Goal: Obtain resource: Obtain resource

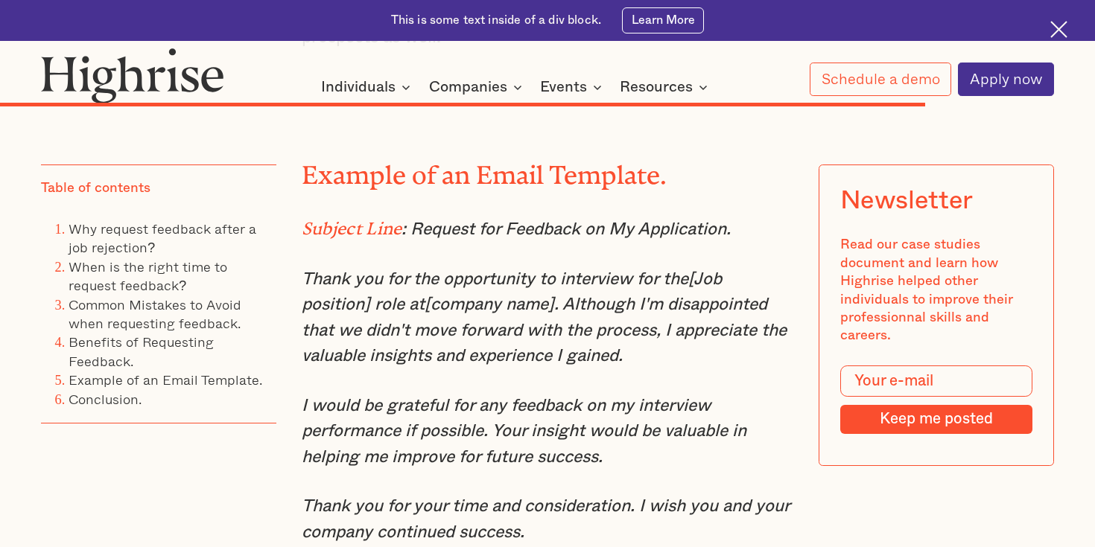
scroll to position [7482, 0]
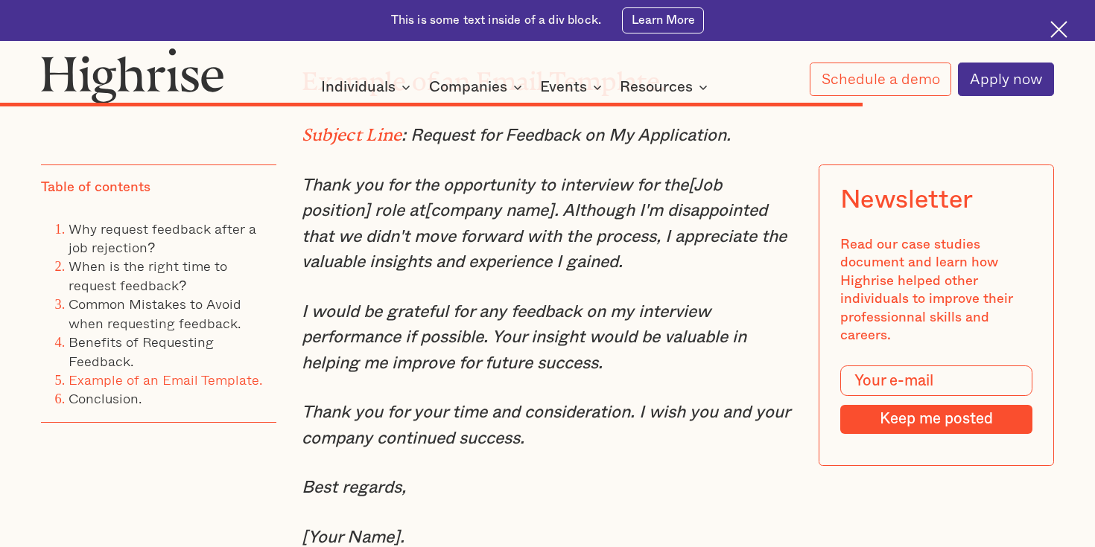
scroll to position [7474, 0]
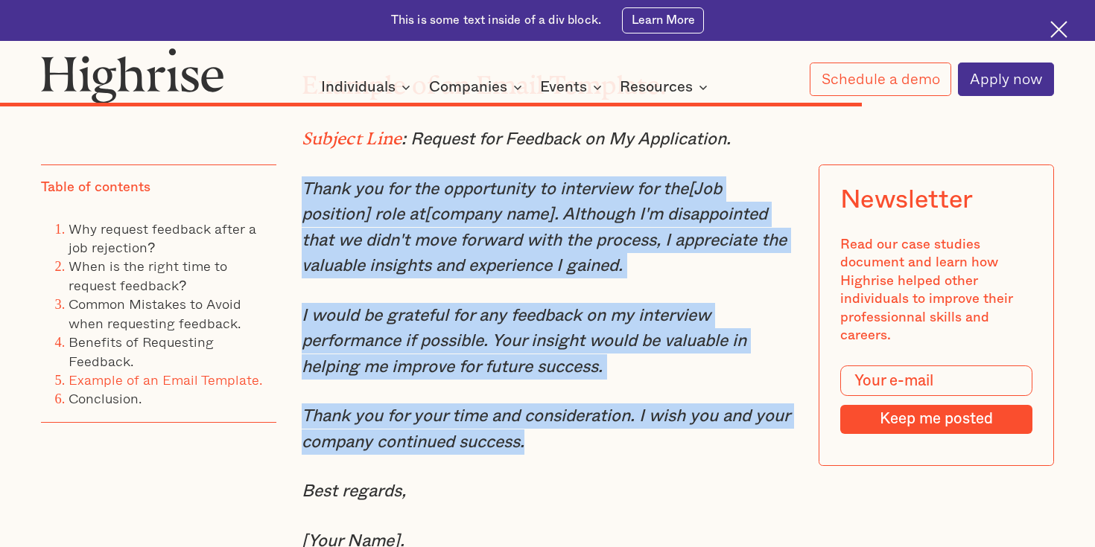
drag, startPoint x: 304, startPoint y: 173, endPoint x: 423, endPoint y: 468, distance: 318.7
copy div "Thank you for the opportunity to interview for the[Job position] role at[compan…"
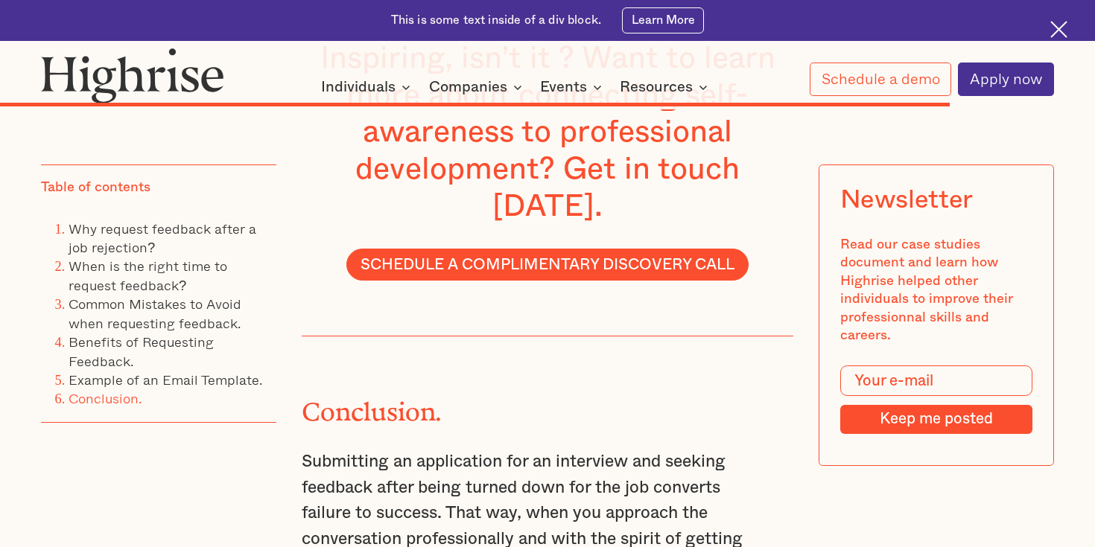
scroll to position [8106, 0]
